Goal: Information Seeking & Learning: Learn about a topic

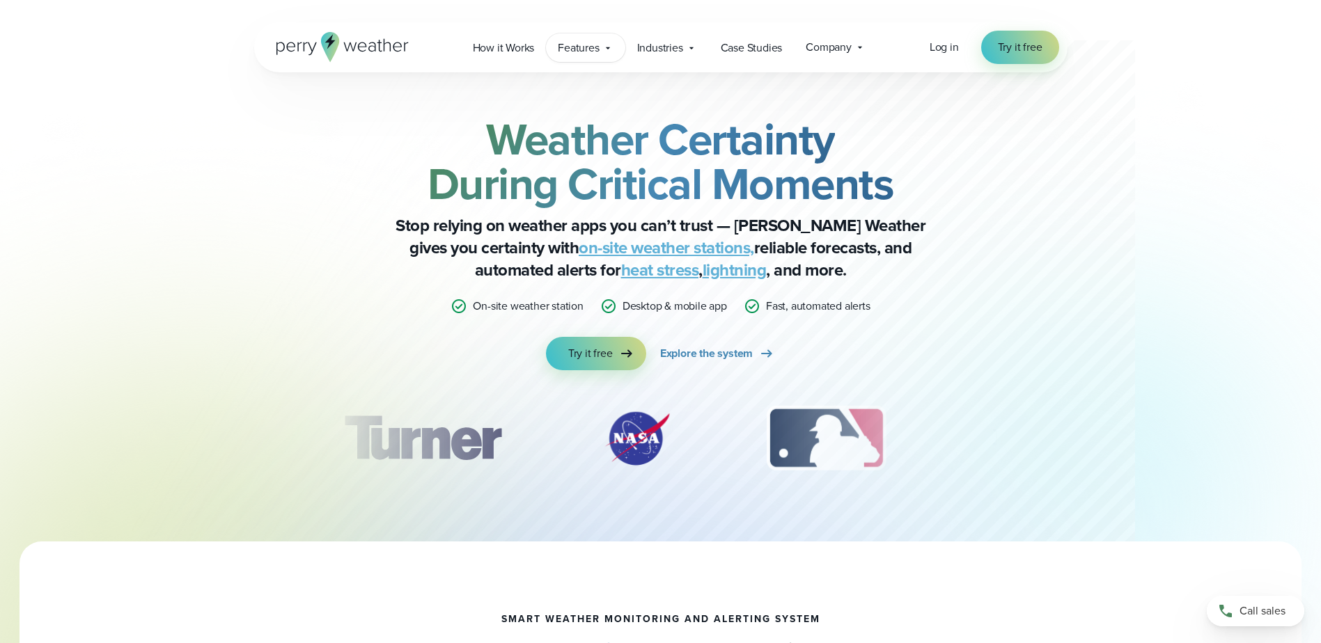
drag, startPoint x: 0, startPoint y: 0, endPoint x: 574, endPoint y: 42, distance: 575.3
click at [574, 42] on span "Features" at bounding box center [578, 48] width 41 height 17
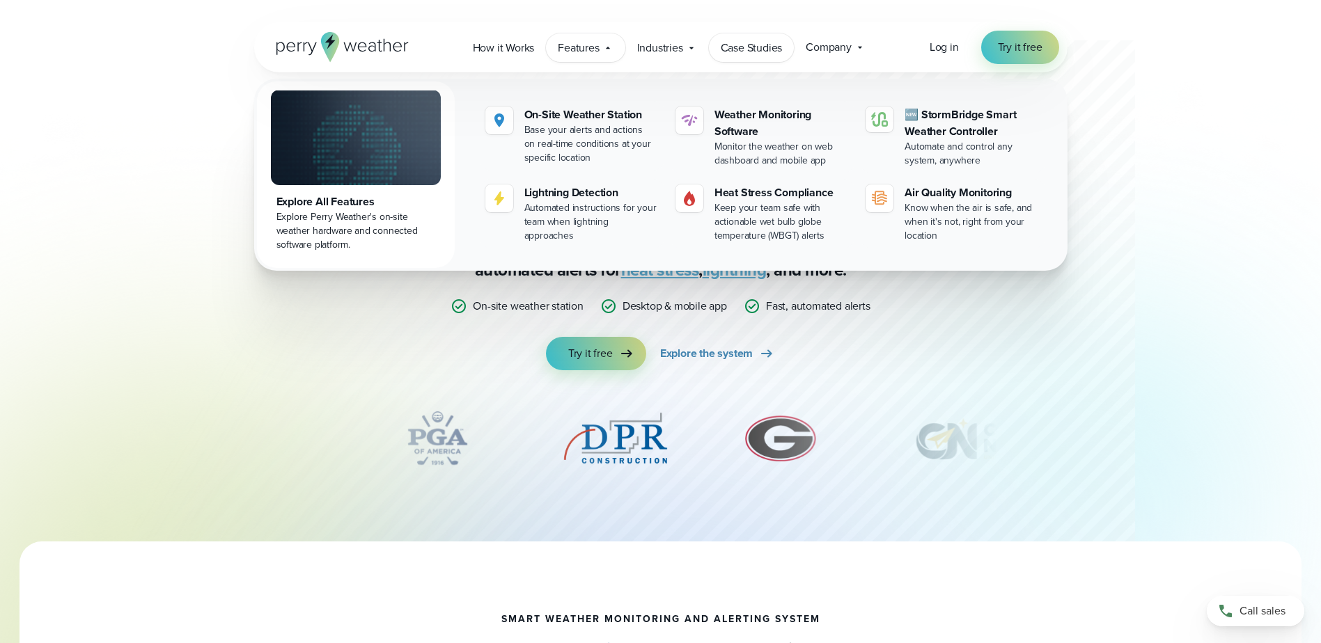
click at [750, 50] on span "Case Studies" at bounding box center [752, 48] width 62 height 17
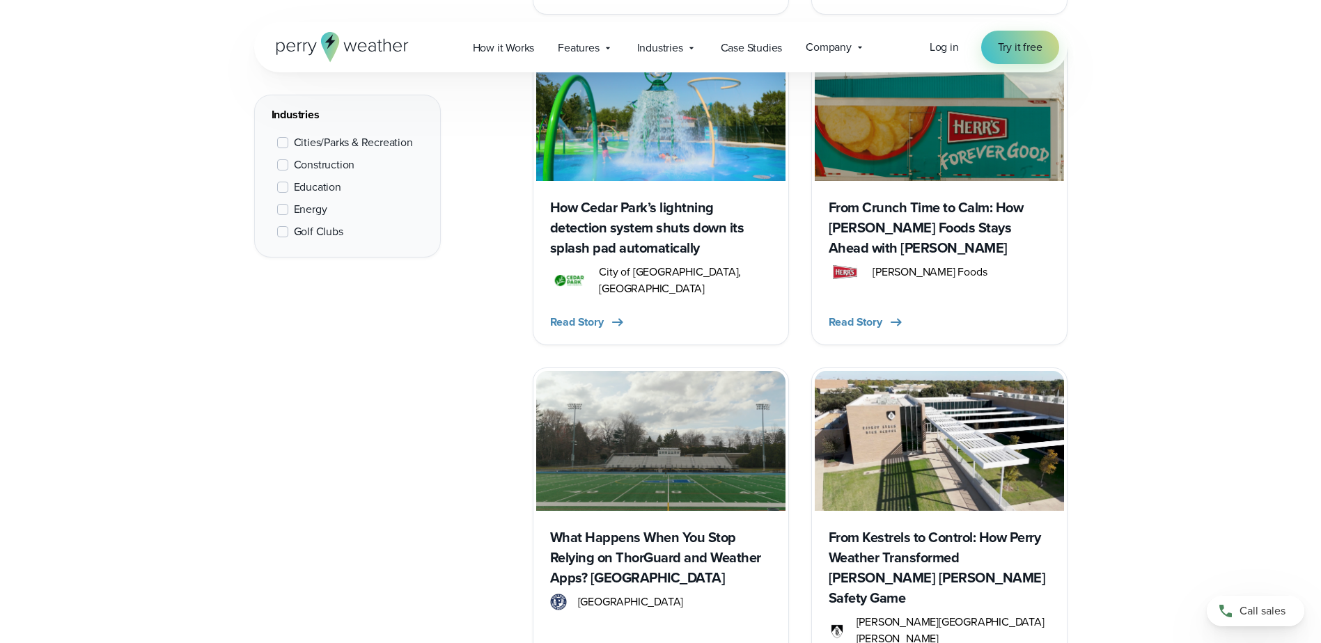
scroll to position [1950, 0]
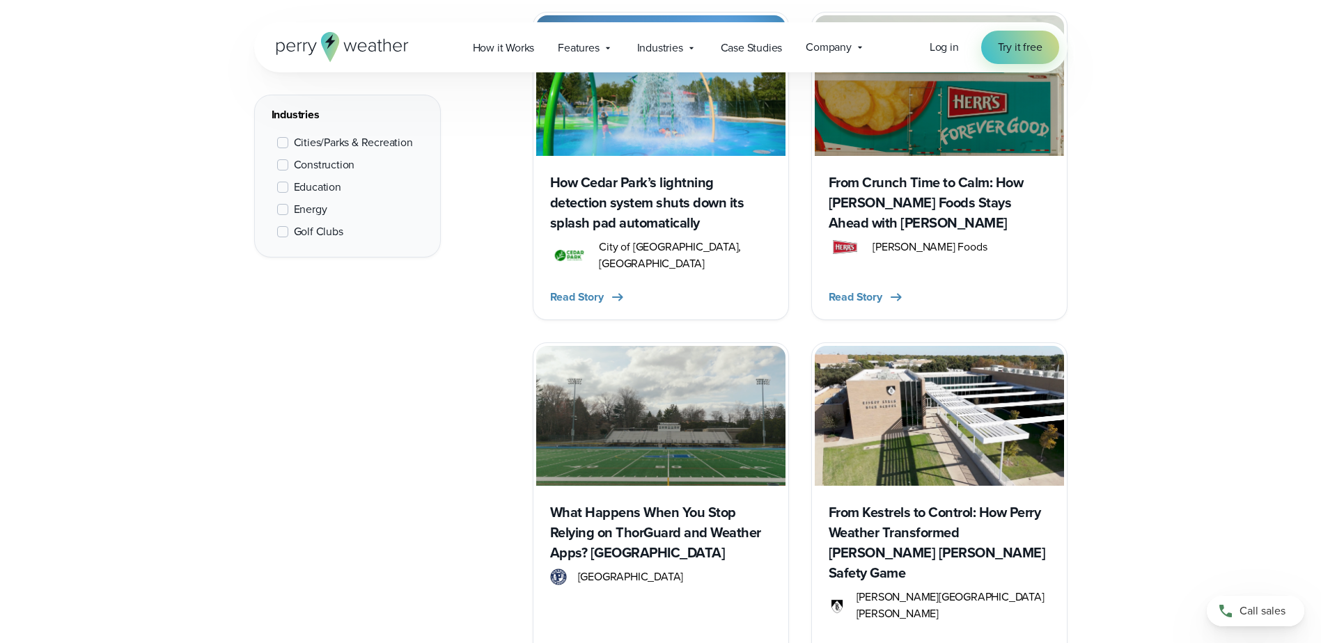
click at [895, 510] on h3 "From Kestrels to Control: How Perry Weather Transformed [PERSON_NAME] [PERSON_N…" at bounding box center [939, 543] width 221 height 81
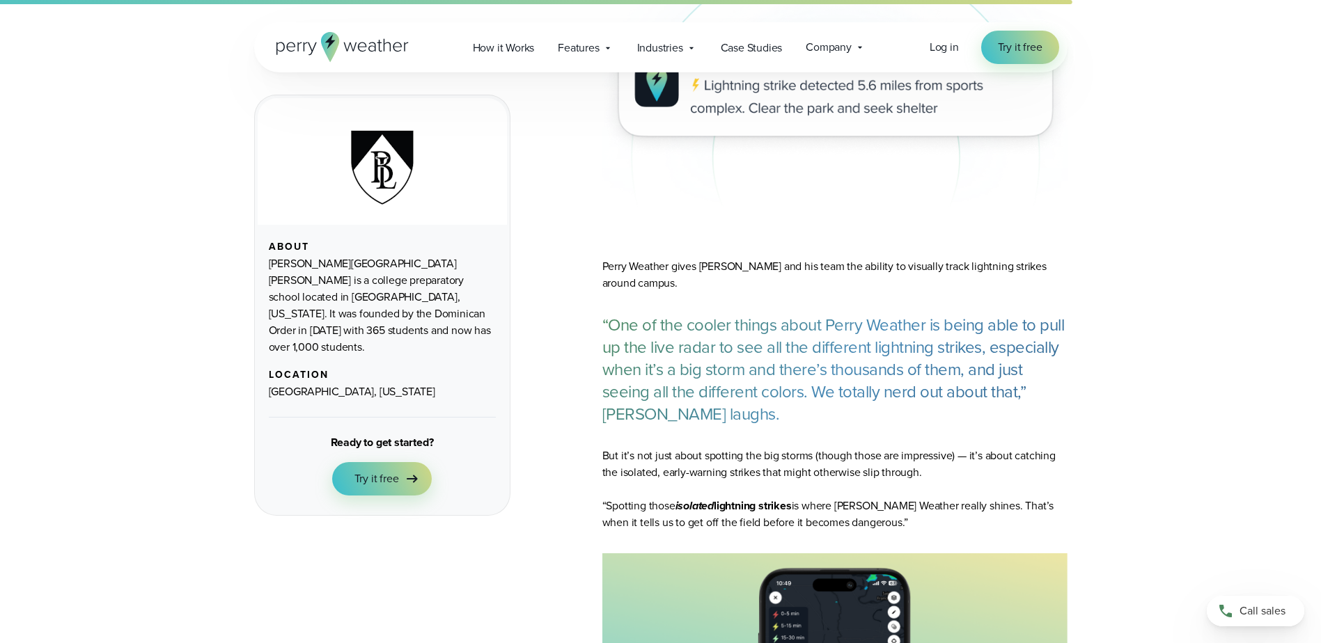
scroll to position [2715, 0]
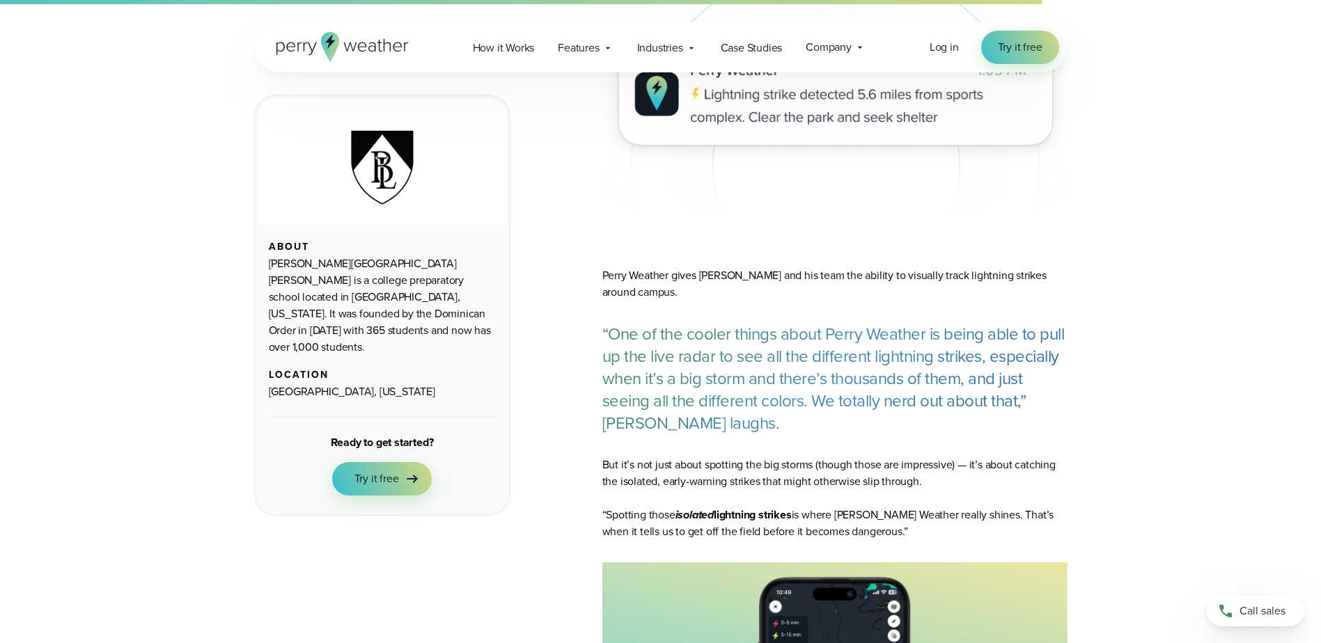
click at [77, 322] on div "Customer Stories Bishop Lynch High School From Kestrels to Control: How Perry W…" at bounding box center [660, 437] width 1321 height 6305
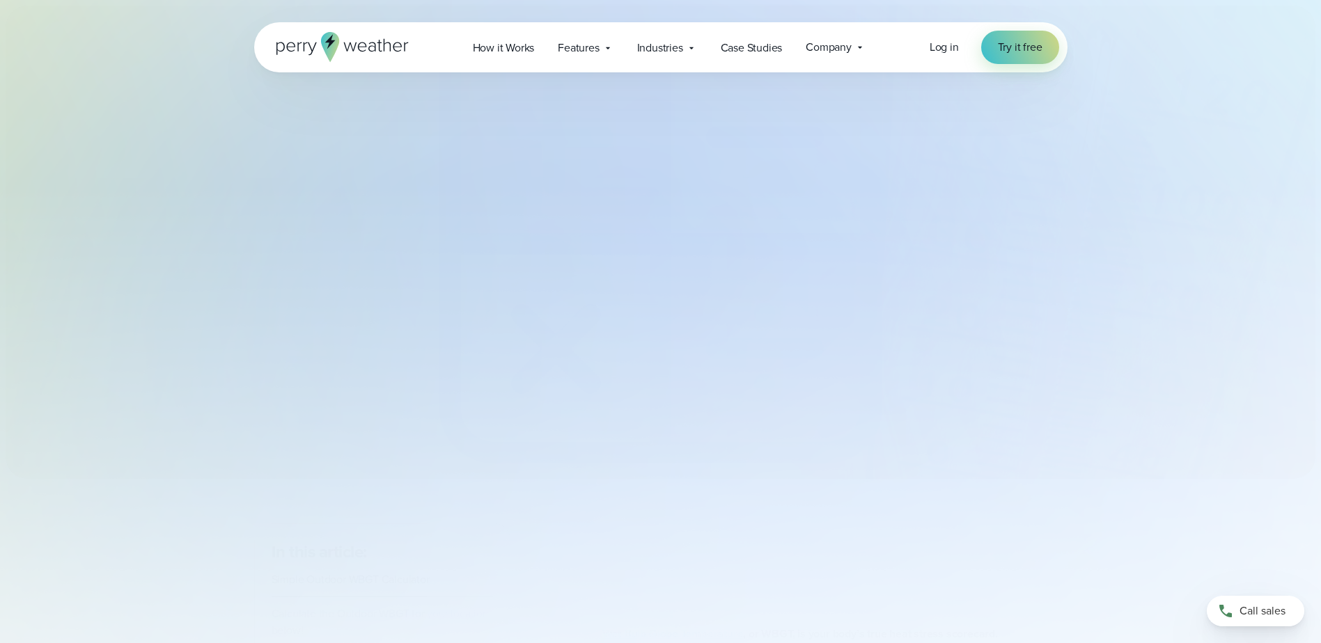
select select "***"
